Goal: Task Accomplishment & Management: Complete application form

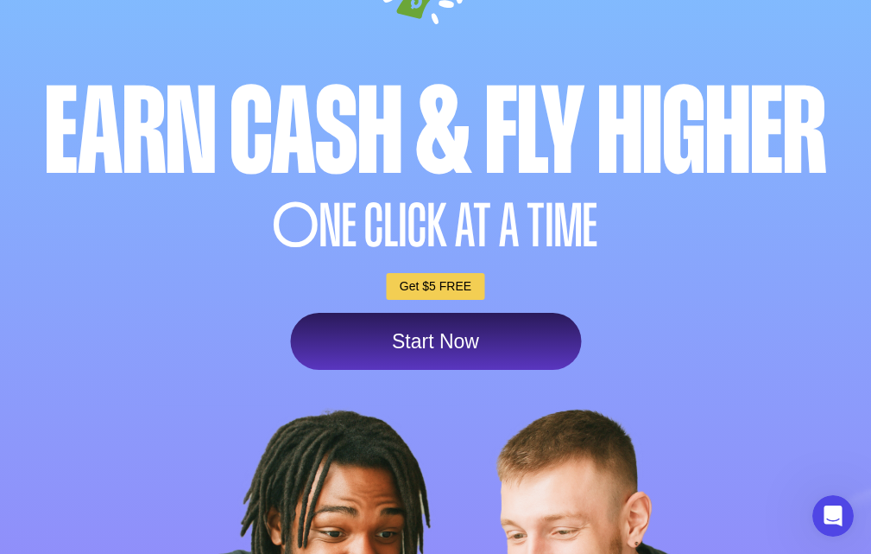
scroll to position [173, 0]
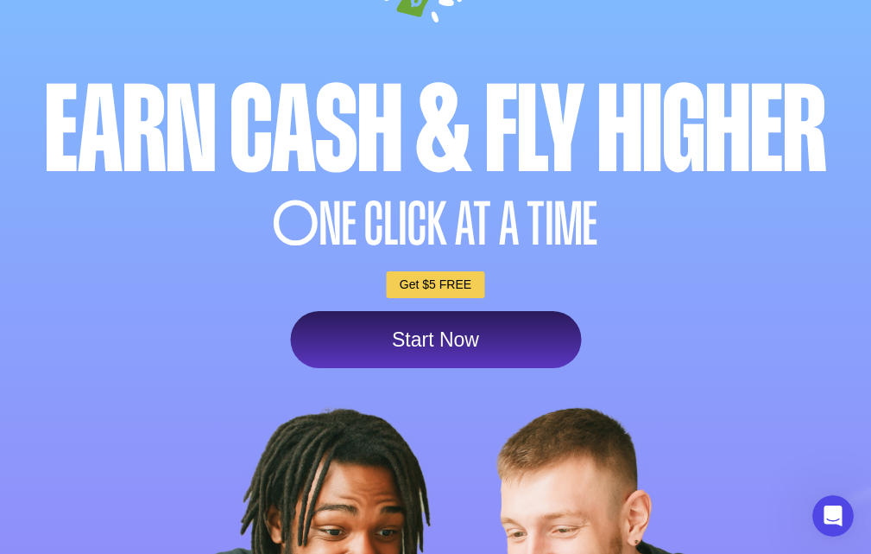
click at [410, 342] on link "Start Now" at bounding box center [435, 339] width 291 height 57
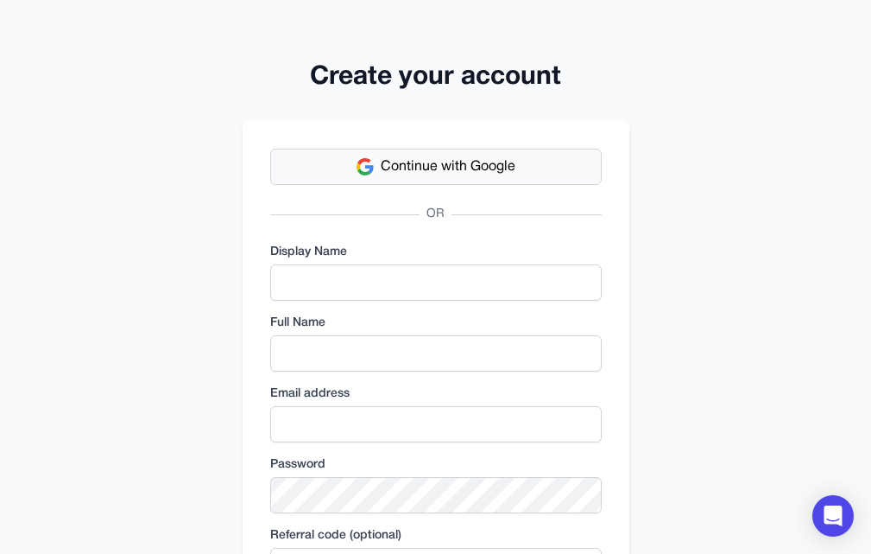
click at [483, 169] on span "Continue with Google" at bounding box center [448, 166] width 135 height 21
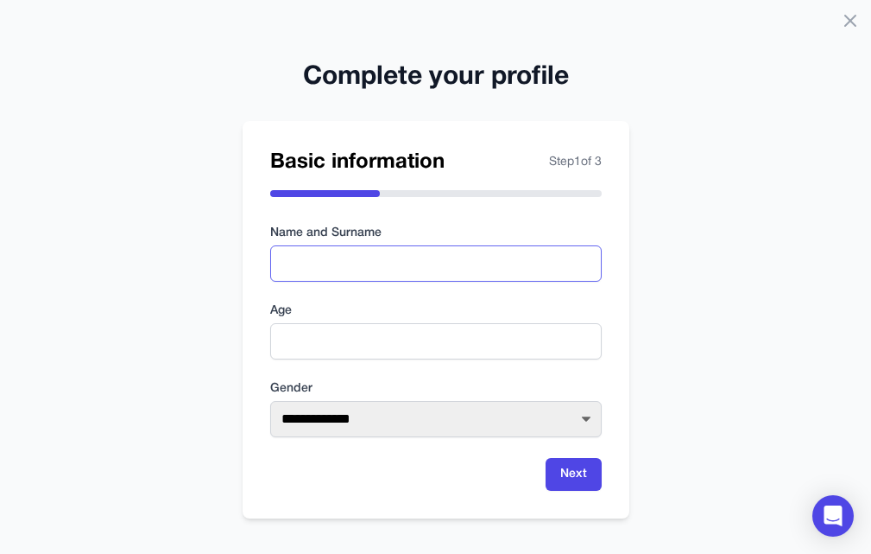
click at [399, 271] on input "text" at bounding box center [436, 263] width 332 height 36
type input "*******"
click at [410, 356] on input "number" at bounding box center [436, 341] width 332 height 36
type input "**"
click at [529, 421] on select "**********" at bounding box center [436, 419] width 332 height 36
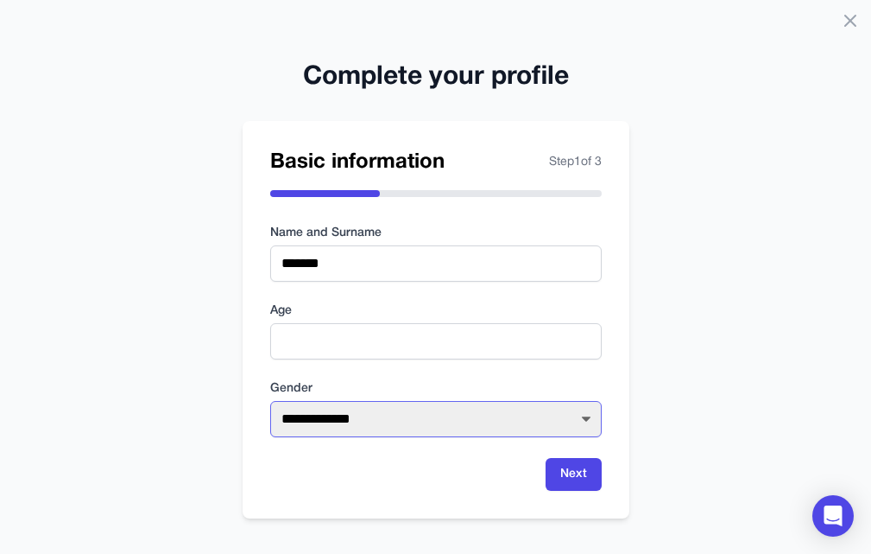
select select "****"
click at [270, 401] on select "**********" at bounding box center [436, 419] width 332 height 36
click at [574, 472] on button "Next" at bounding box center [574, 474] width 56 height 33
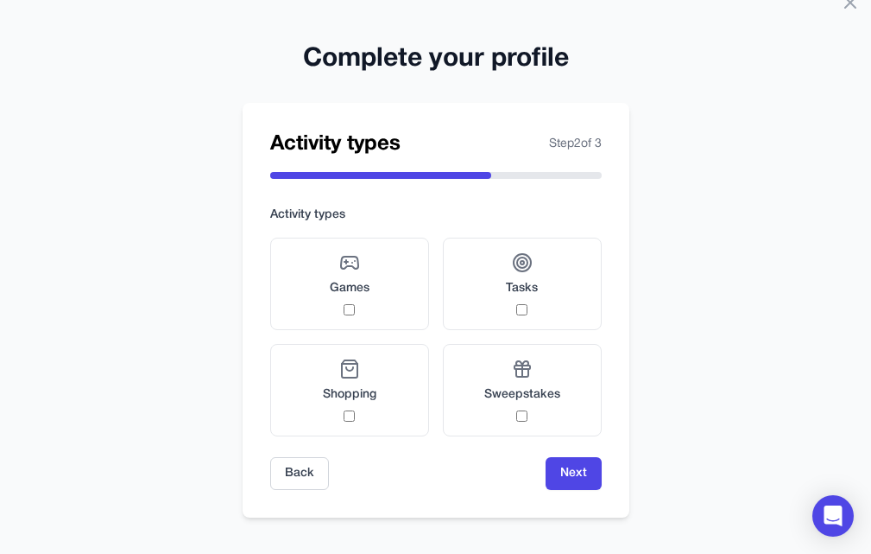
scroll to position [23, 0]
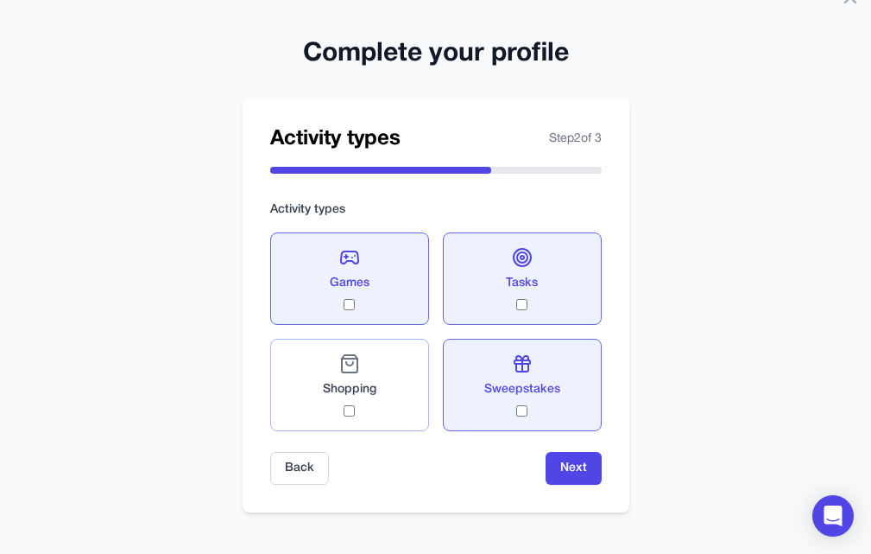
click at [352, 419] on label "Shopping" at bounding box center [349, 385] width 159 height 92
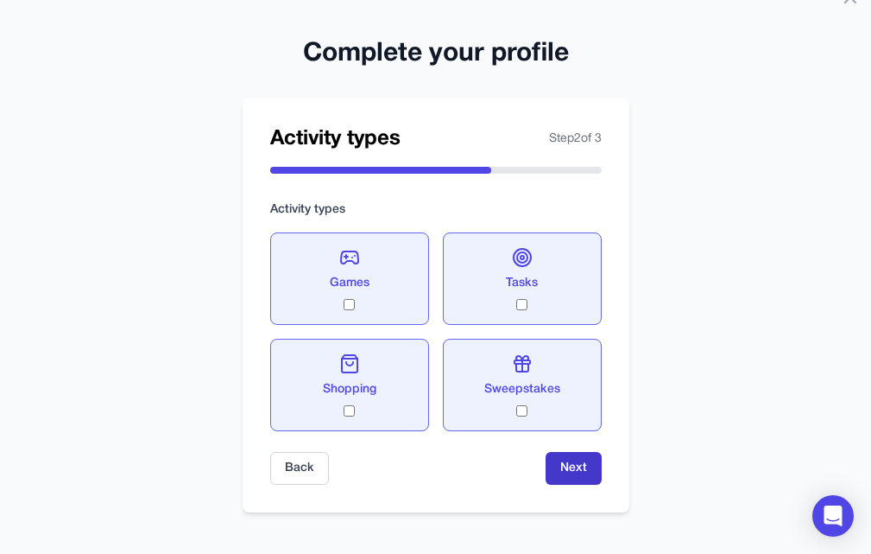
click at [581, 469] on button "Next" at bounding box center [574, 468] width 56 height 33
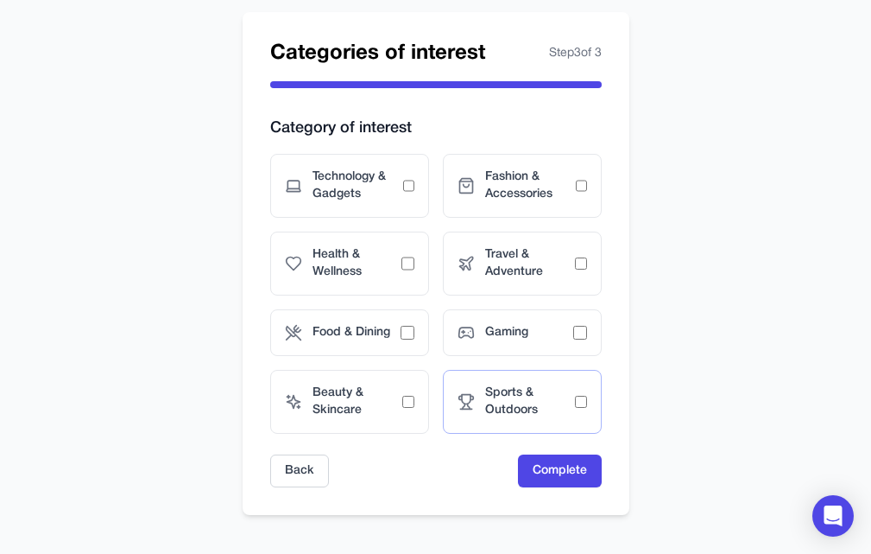
scroll to position [111, 0]
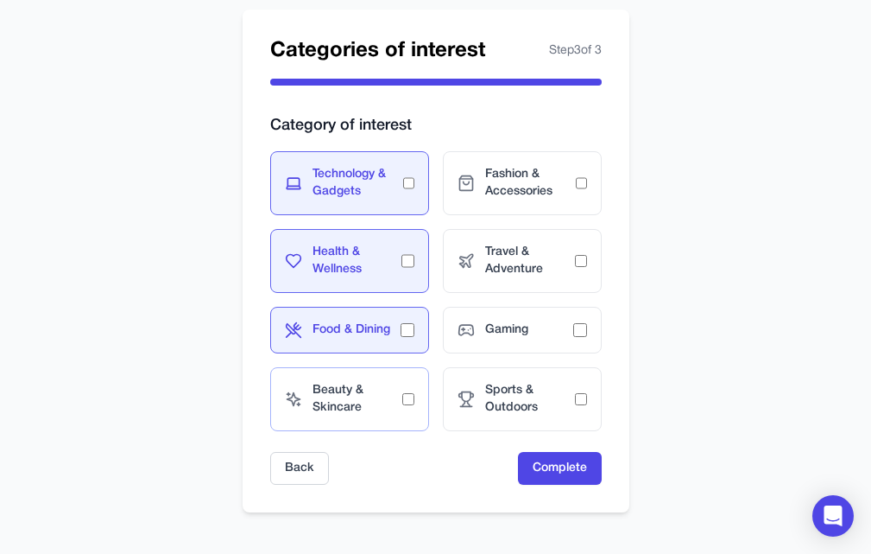
click at [418, 401] on div "Beauty & Skincare" at bounding box center [349, 399] width 159 height 64
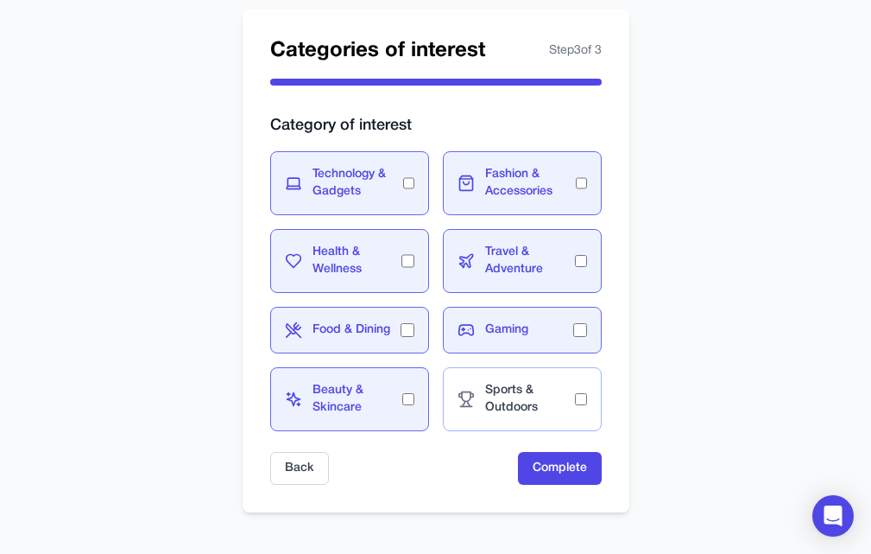
click at [587, 400] on div "Sports & Outdoors" at bounding box center [522, 399] width 159 height 64
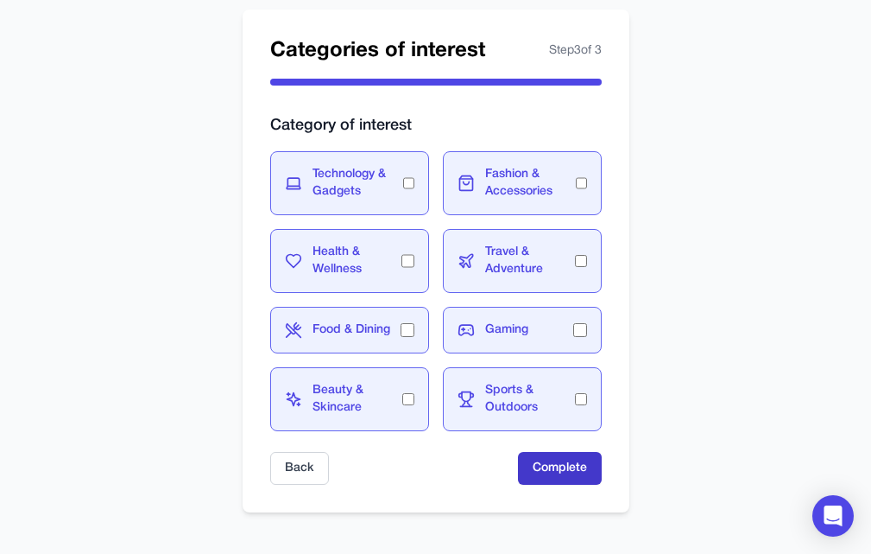
click at [558, 476] on button "Complete" at bounding box center [560, 468] width 84 height 33
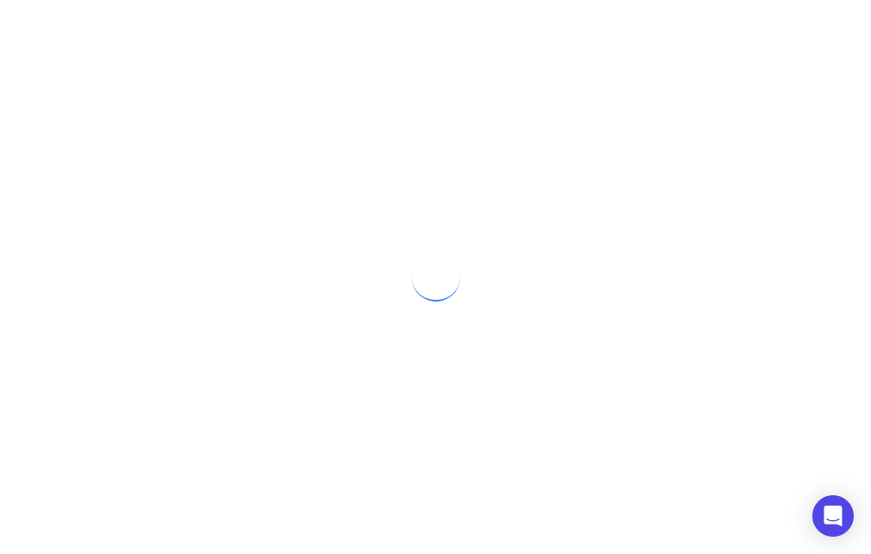
scroll to position [0, 0]
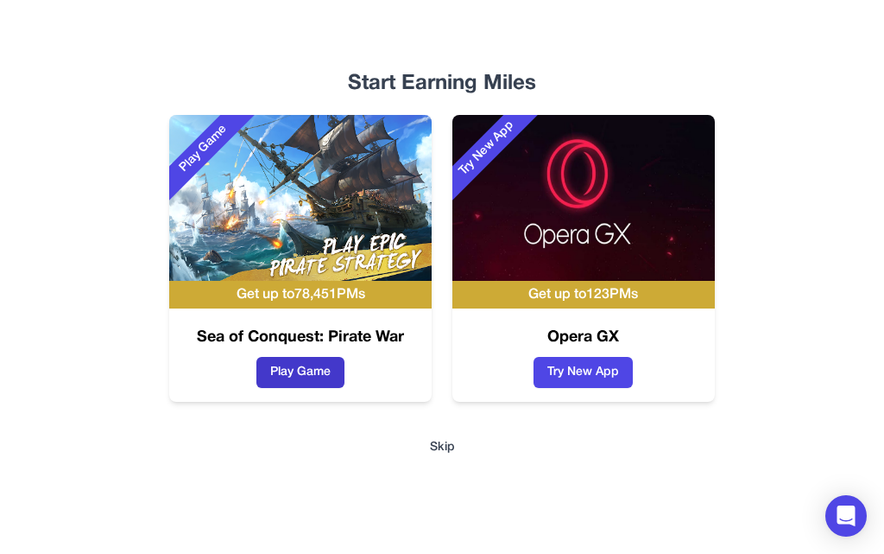
click at [326, 375] on button "Play Game" at bounding box center [301, 372] width 88 height 31
click at [452, 452] on button "Skip" at bounding box center [442, 447] width 25 height 17
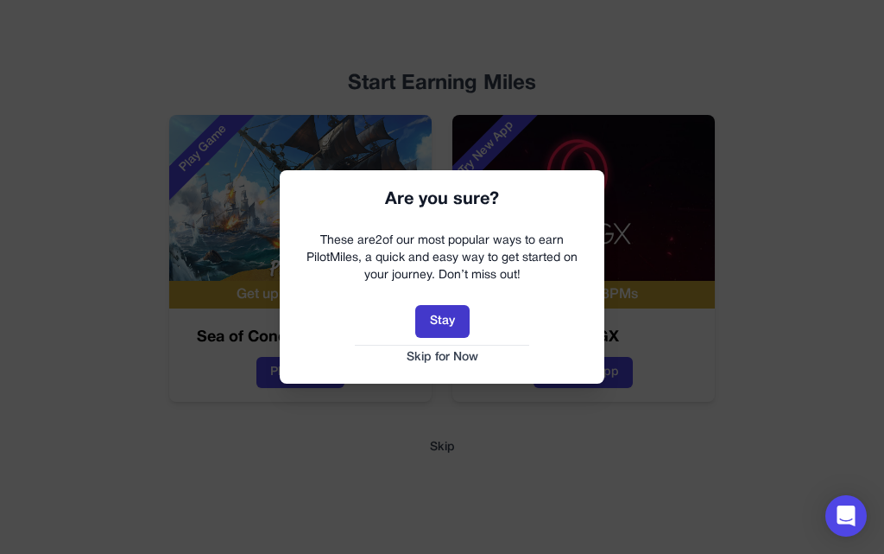
click at [438, 317] on button "Stay" at bounding box center [442, 321] width 54 height 33
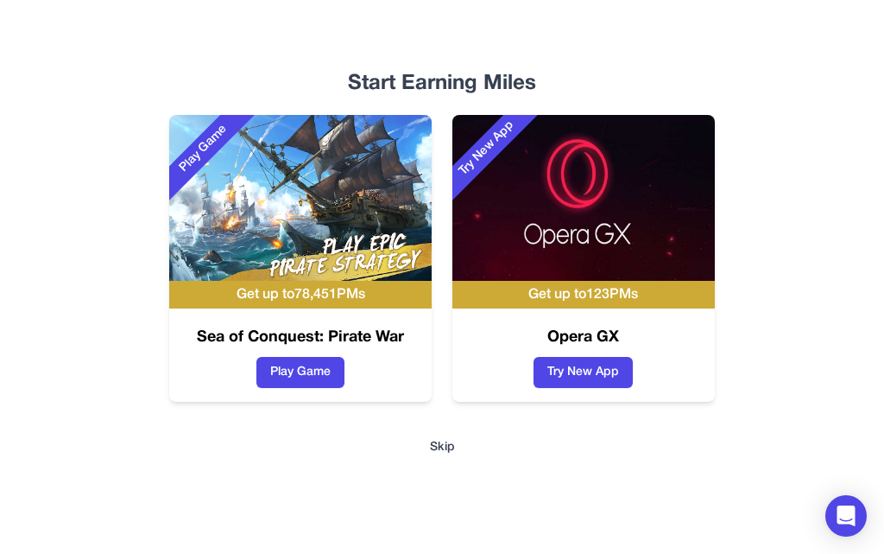
click at [430, 441] on button "Skip" at bounding box center [442, 447] width 25 height 17
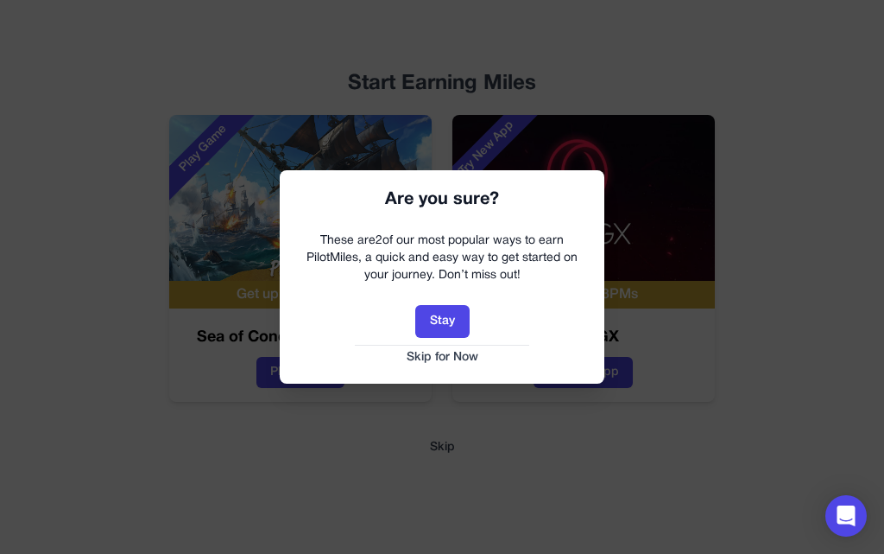
click at [455, 365] on button "Skip for Now" at bounding box center [442, 357] width 290 height 17
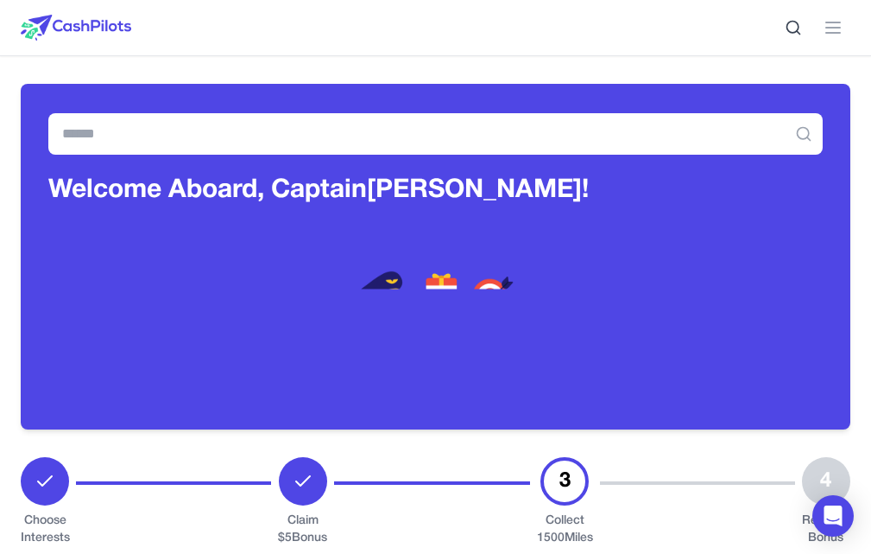
scroll to position [259, 0]
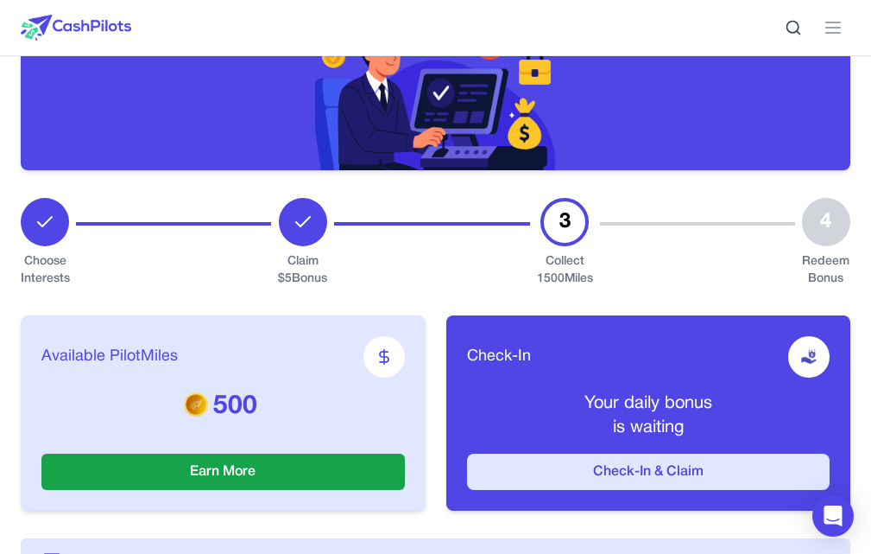
click at [536, 453] on button "Check-In & Claim" at bounding box center [649, 471] width 364 height 36
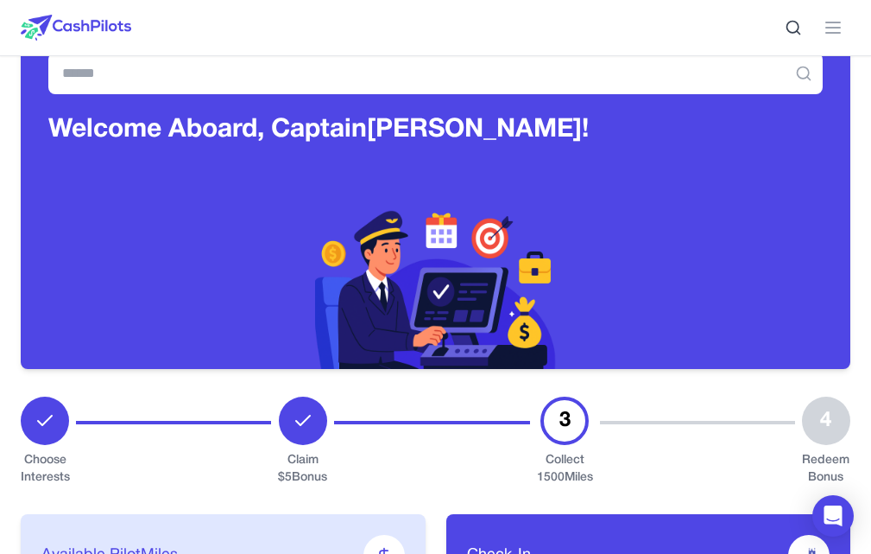
scroll to position [0, 0]
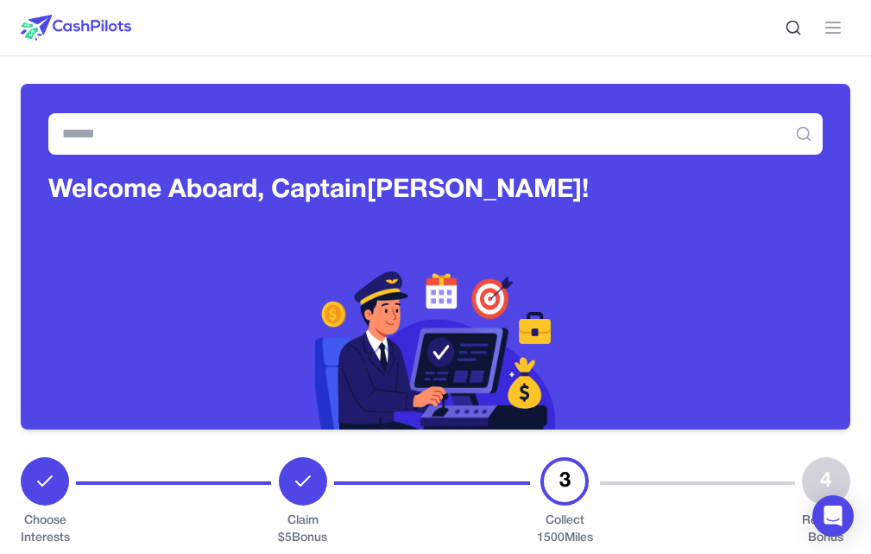
click at [0, 0] on icon at bounding box center [0, 0] width 0 height 0
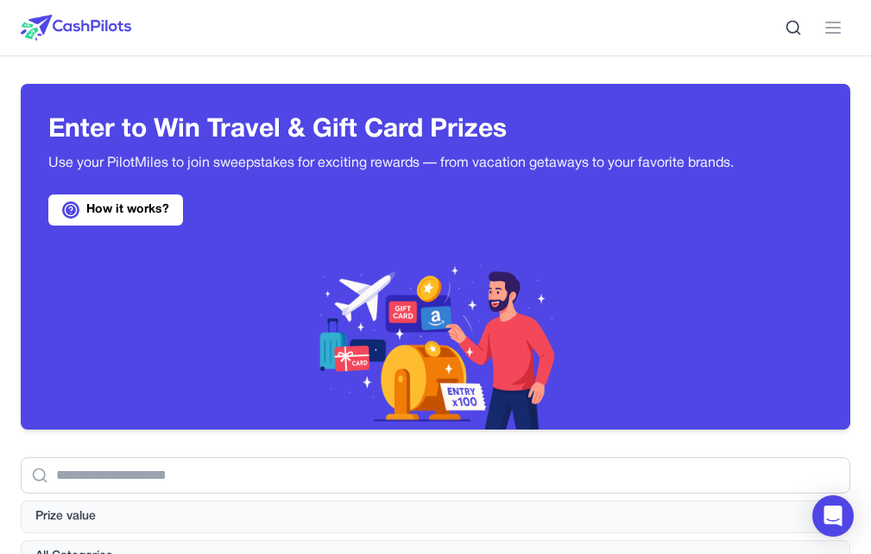
click at [0, 0] on button "501" at bounding box center [0, 0] width 0 height 0
click at [0, 0] on icon at bounding box center [0, 0] width 0 height 0
click at [0, 0] on circle at bounding box center [0, 0] width 0 height 0
click at [0, 0] on img at bounding box center [0, 0] width 0 height 0
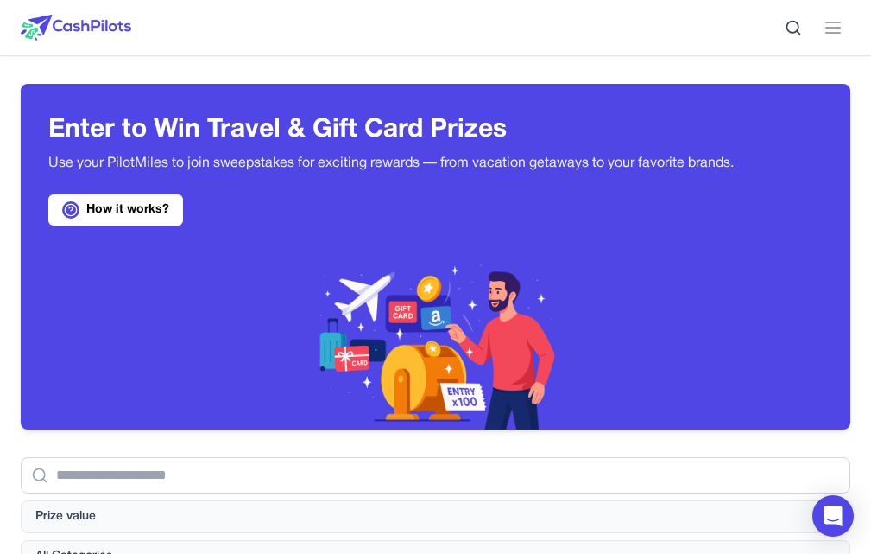
click at [0, 0] on img at bounding box center [0, 0] width 0 height 0
click at [287, 429] on div "All Categories Prize value" at bounding box center [436, 500] width 830 height 143
click at [84, 42] on div at bounding box center [76, 27] width 111 height 55
click at [79, 31] on img at bounding box center [76, 28] width 111 height 26
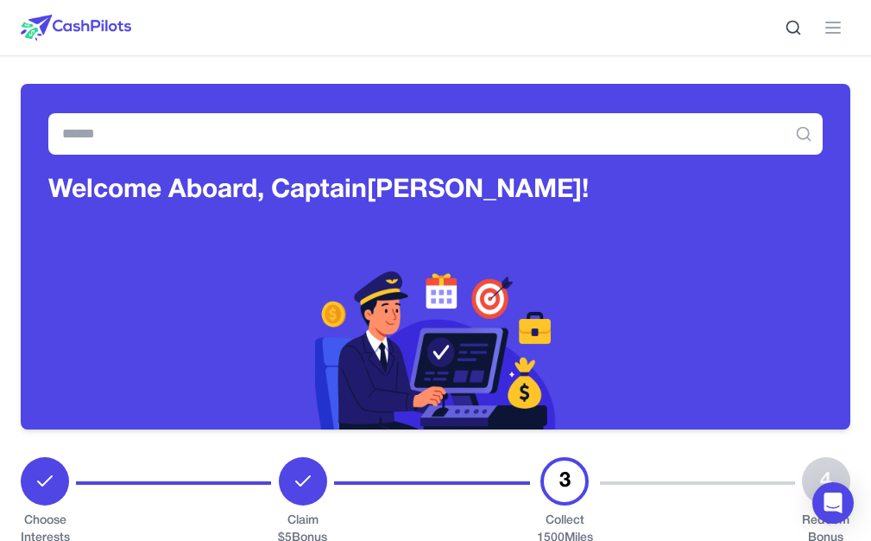
scroll to position [173, 0]
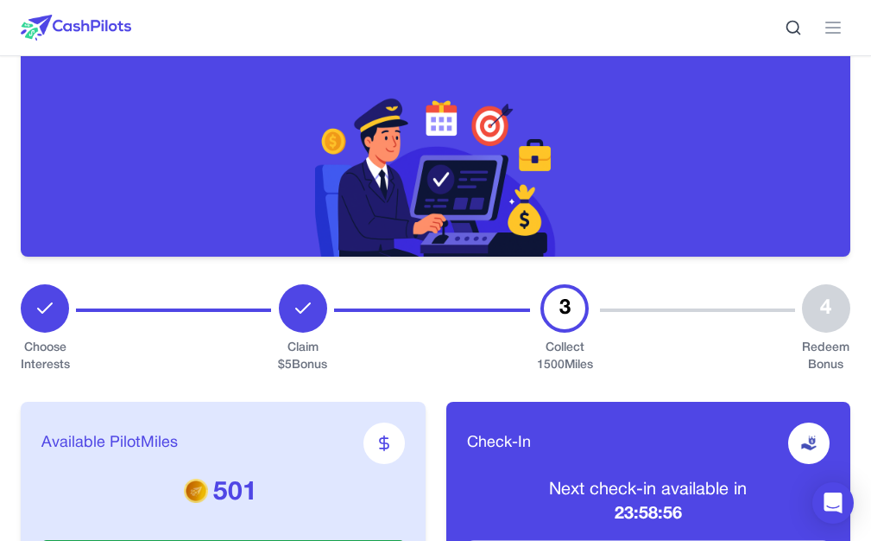
click at [566, 284] on div "3" at bounding box center [565, 308] width 48 height 48
click at [564, 339] on div "Collect 1500 Miles" at bounding box center [565, 356] width 56 height 35
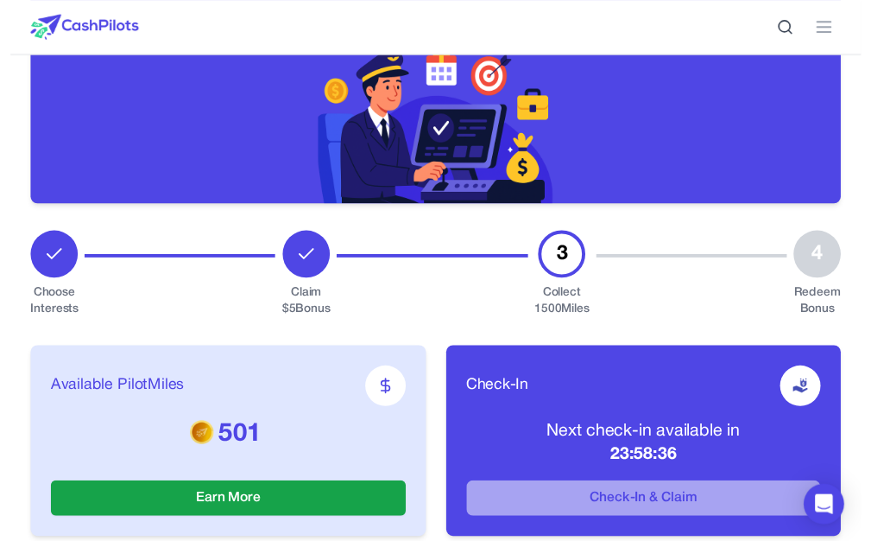
scroll to position [0, 0]
